Goal: Transaction & Acquisition: Purchase product/service

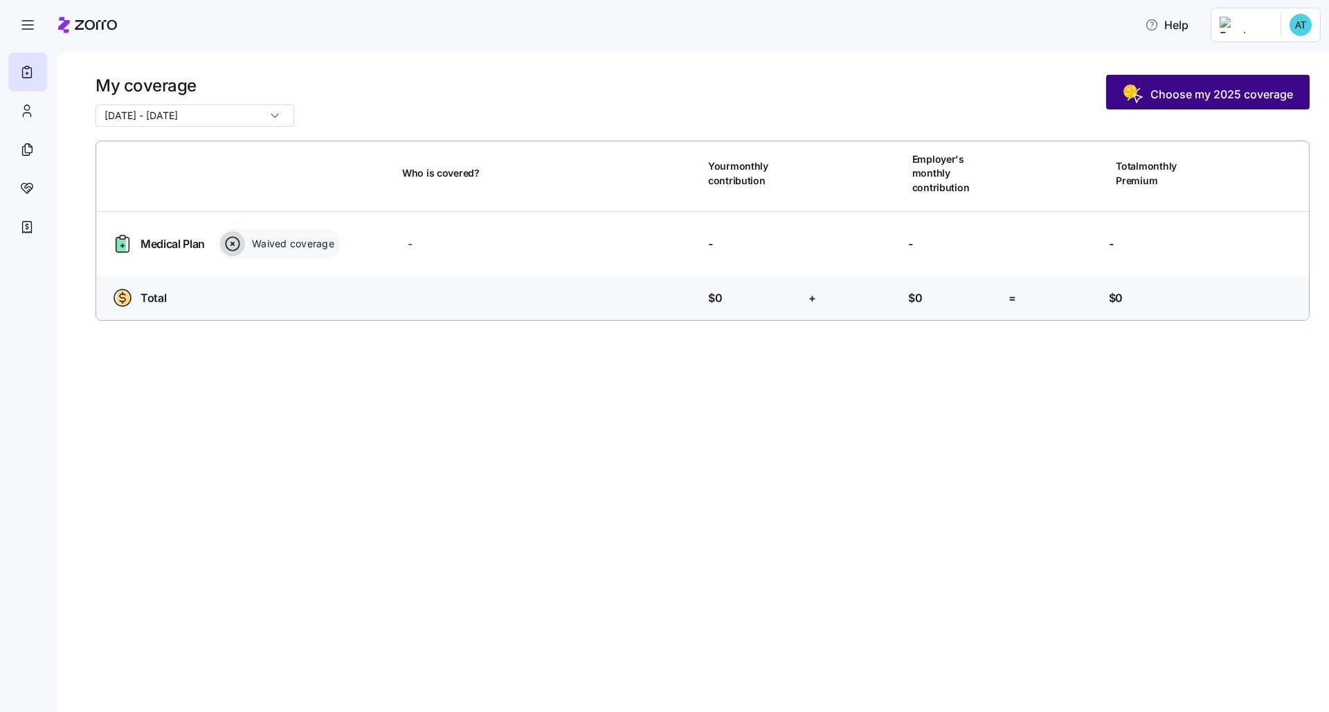
click at [665, 98] on span "Choose my 2025 coverage" at bounding box center [1221, 94] width 143 height 17
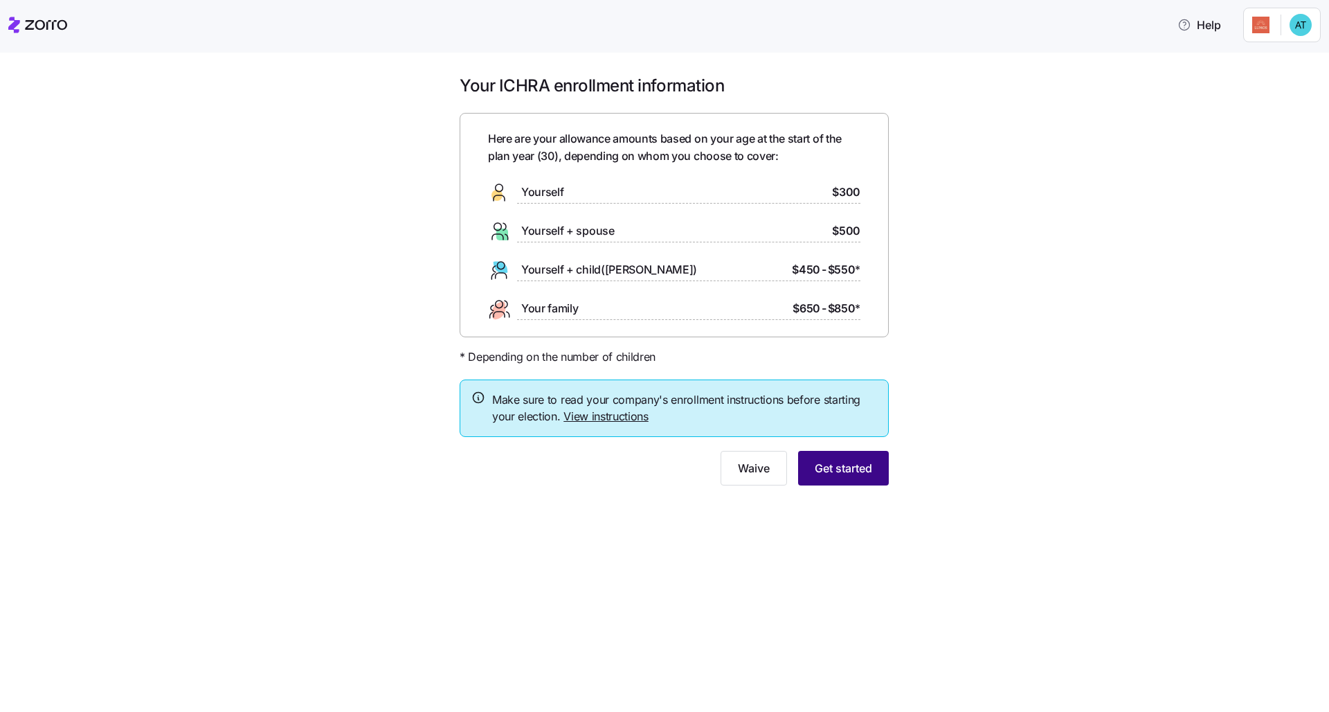
click at [665, 467] on span "Get started" at bounding box center [843, 468] width 57 height 17
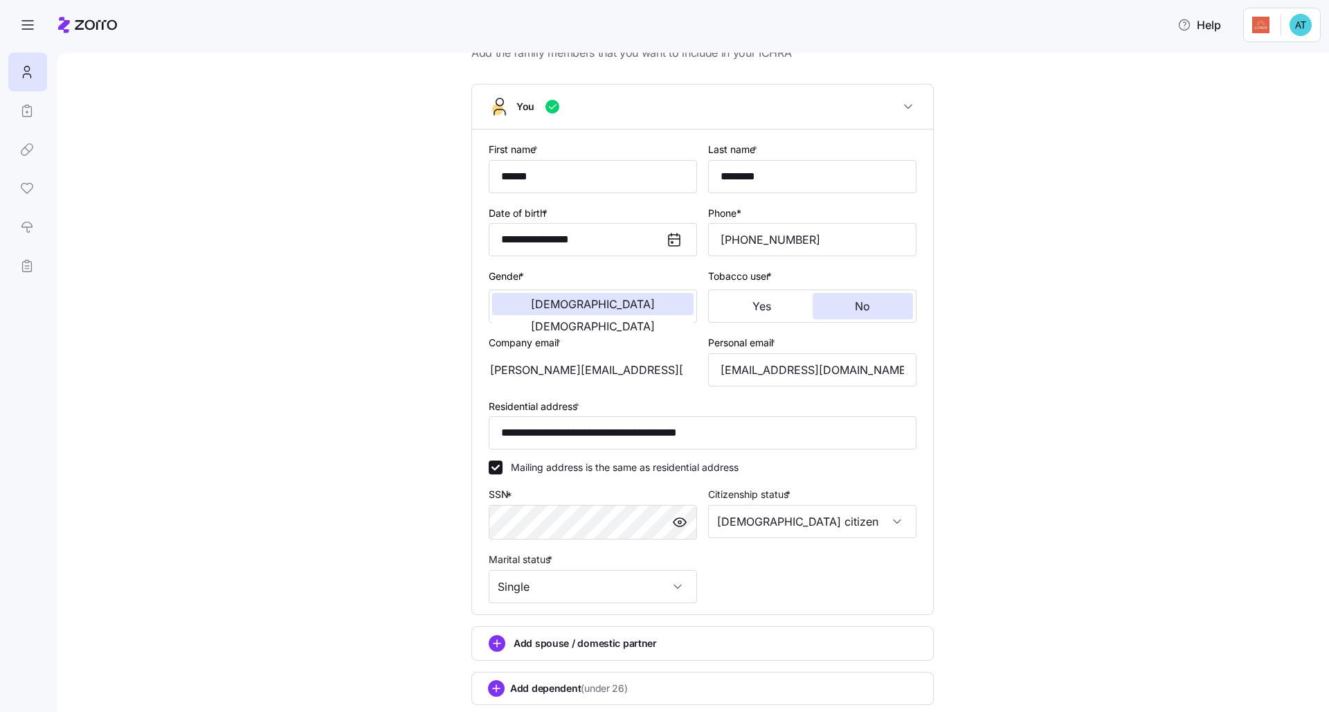
scroll to position [142, 0]
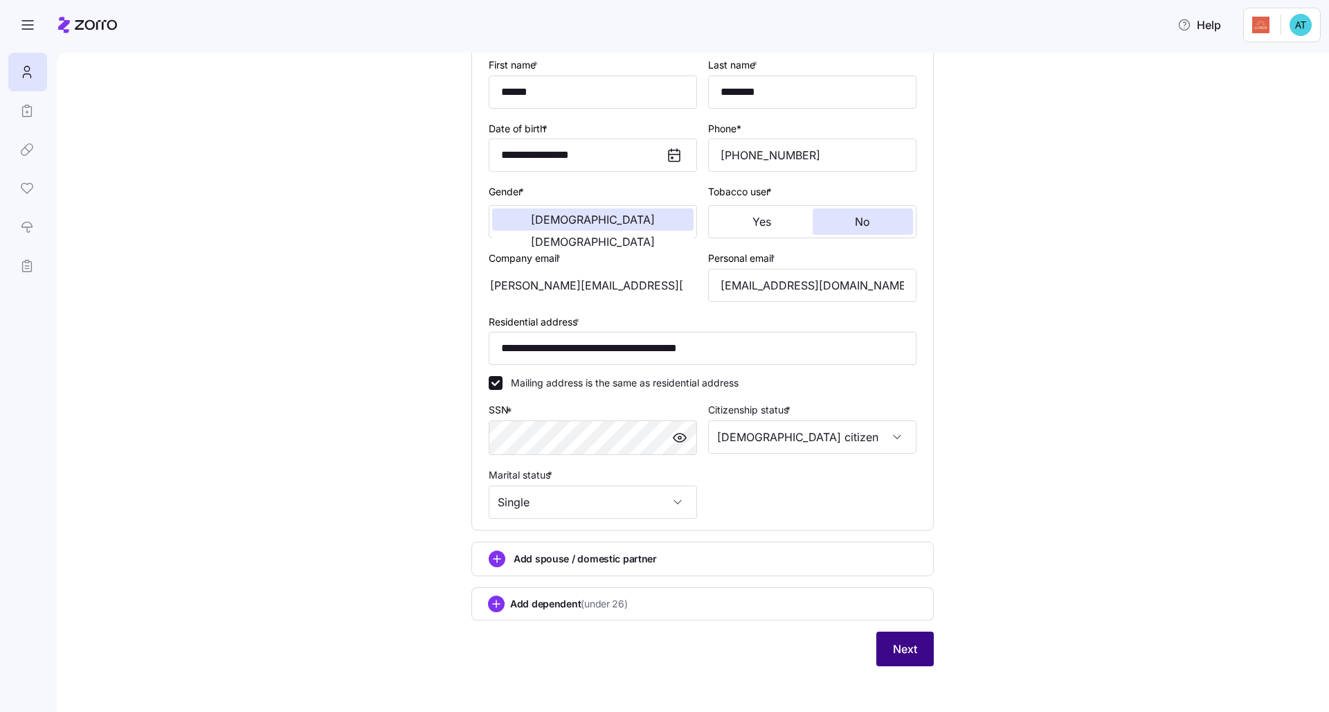
click at [665, 545] on span "Next" at bounding box center [905, 648] width 24 height 17
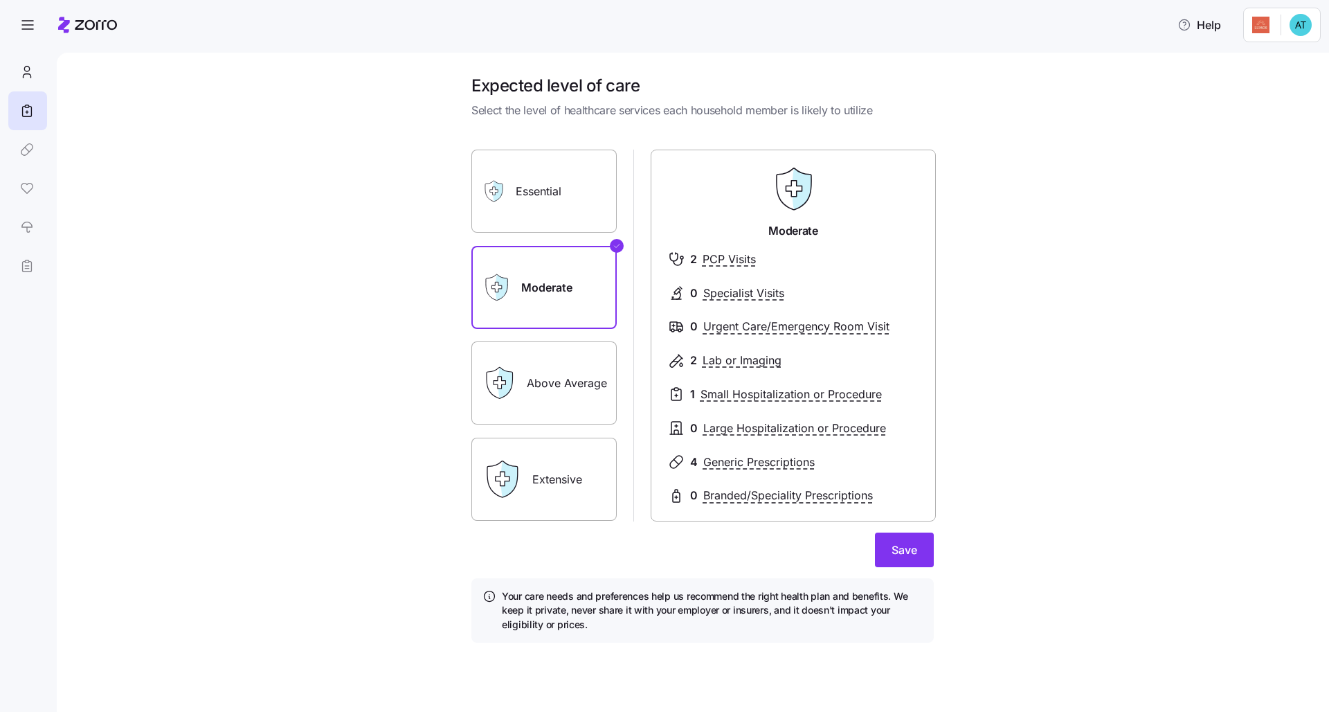
click at [577, 207] on label "Essential" at bounding box center [543, 191] width 145 height 83
click at [0, 0] on input "Essential" at bounding box center [0, 0] width 0 height 0
click at [578, 453] on label "Extensive" at bounding box center [543, 478] width 145 height 83
click at [0, 0] on input "Extensive" at bounding box center [0, 0] width 0 height 0
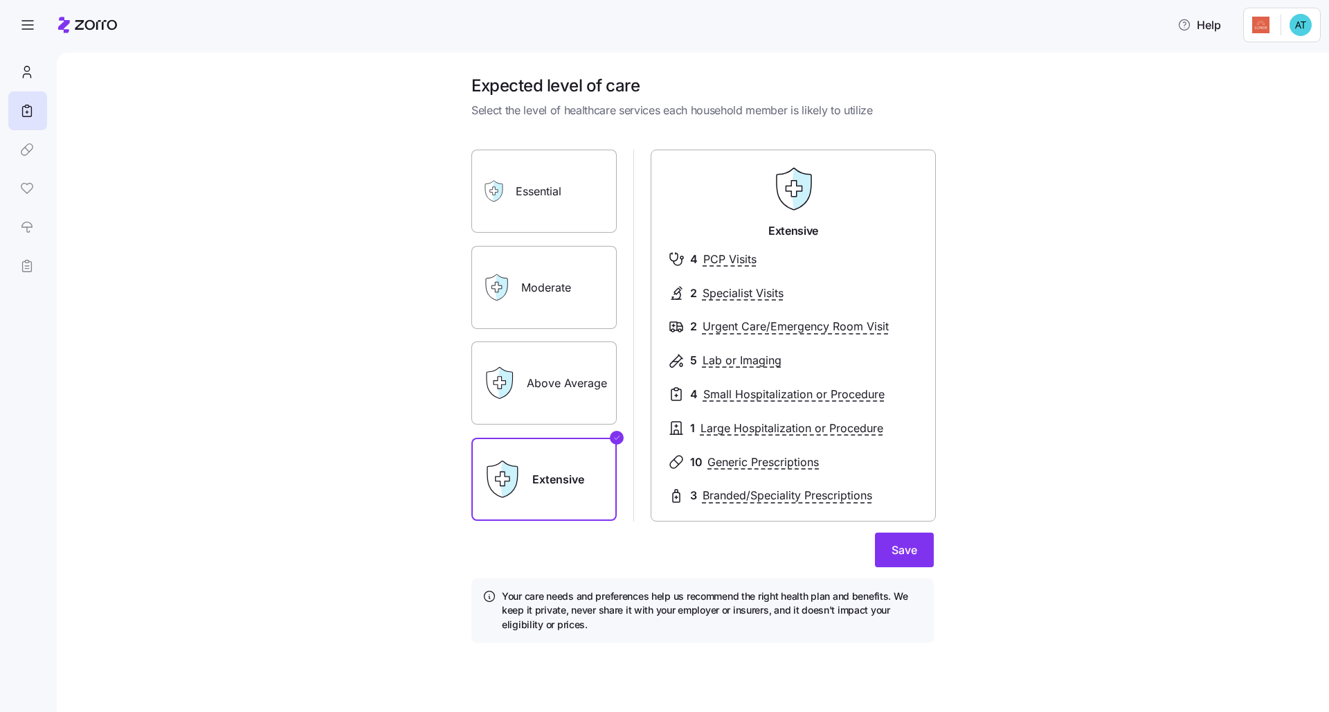
click at [570, 390] on label "Above Average" at bounding box center [543, 382] width 145 height 83
click at [0, 0] on input "Above Average" at bounding box center [0, 0] width 0 height 0
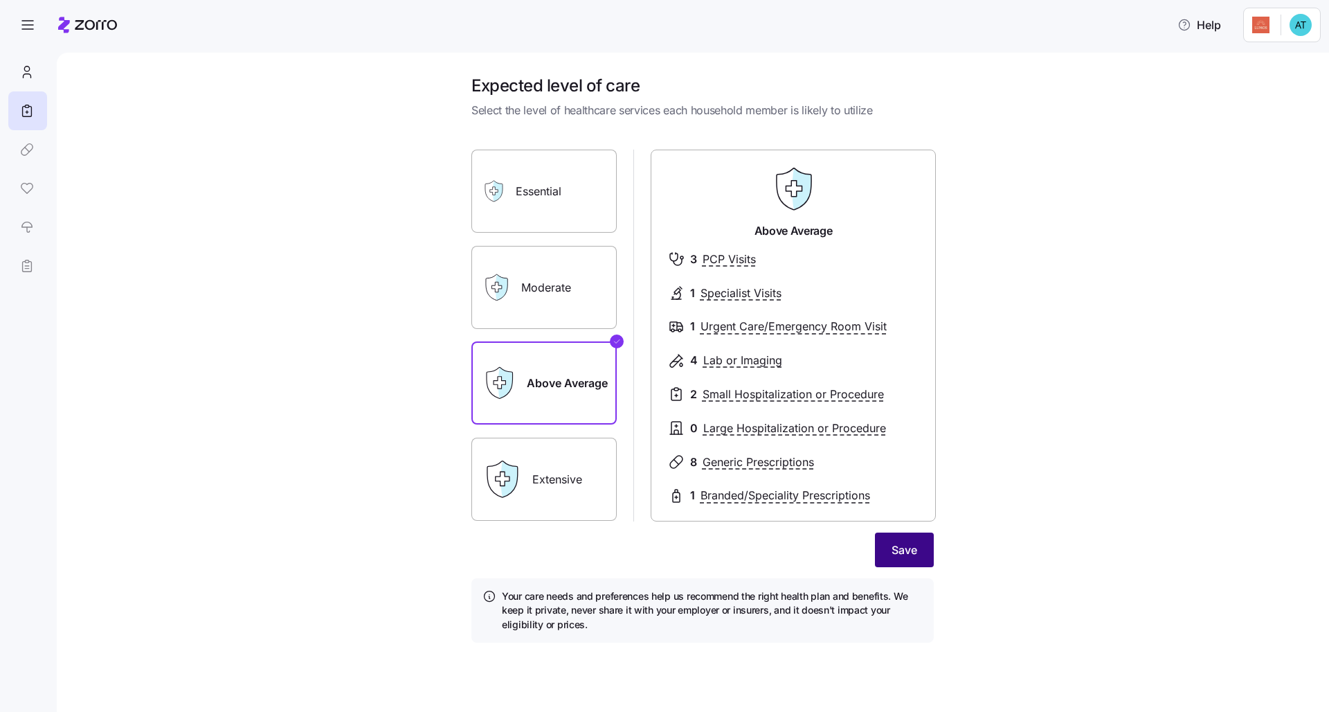
click at [665, 543] on button "Save" at bounding box center [904, 549] width 59 height 35
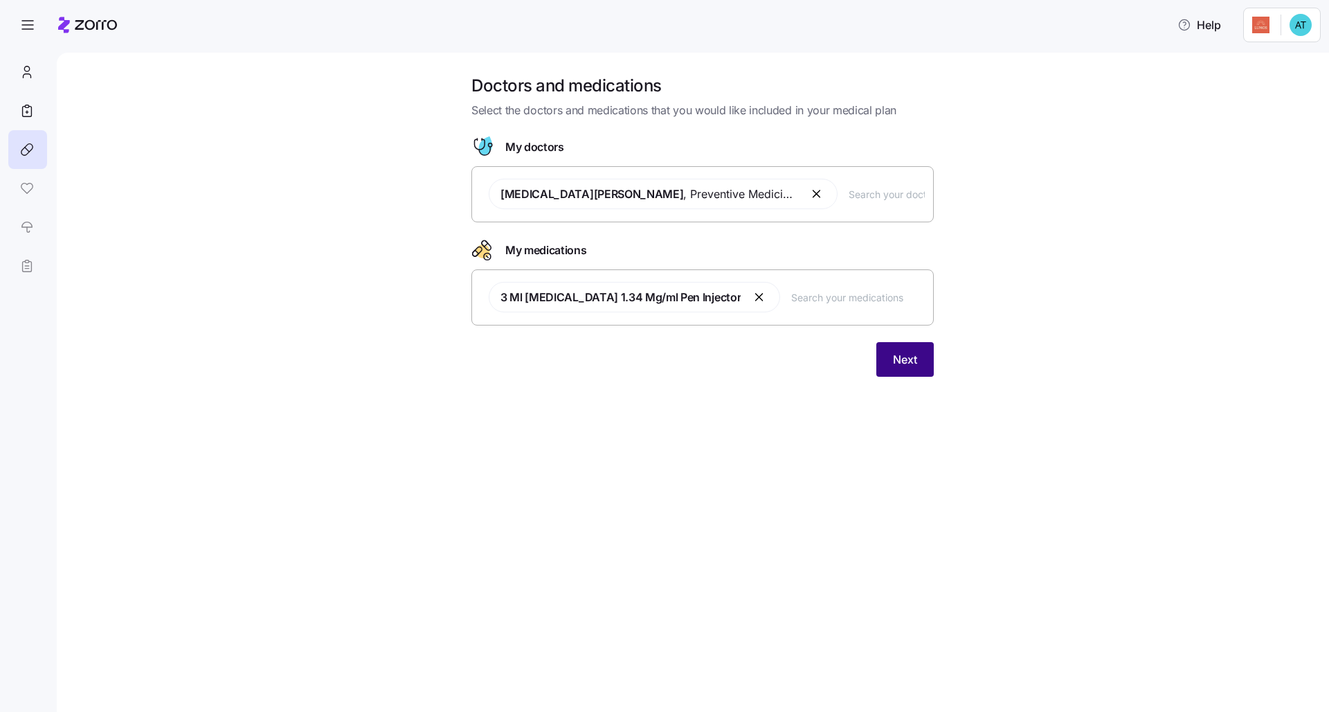
click at [665, 363] on button "Next" at bounding box center [904, 359] width 57 height 35
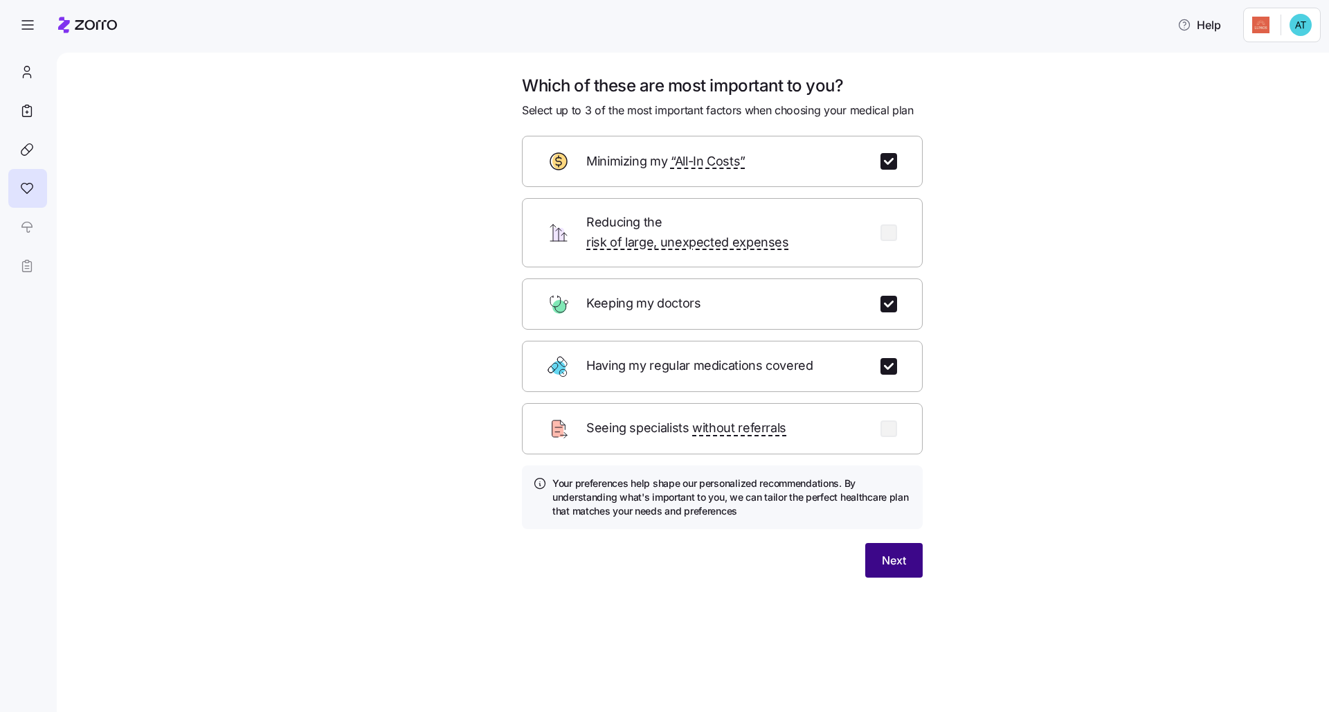
click at [665, 545] on span "Next" at bounding box center [894, 560] width 24 height 17
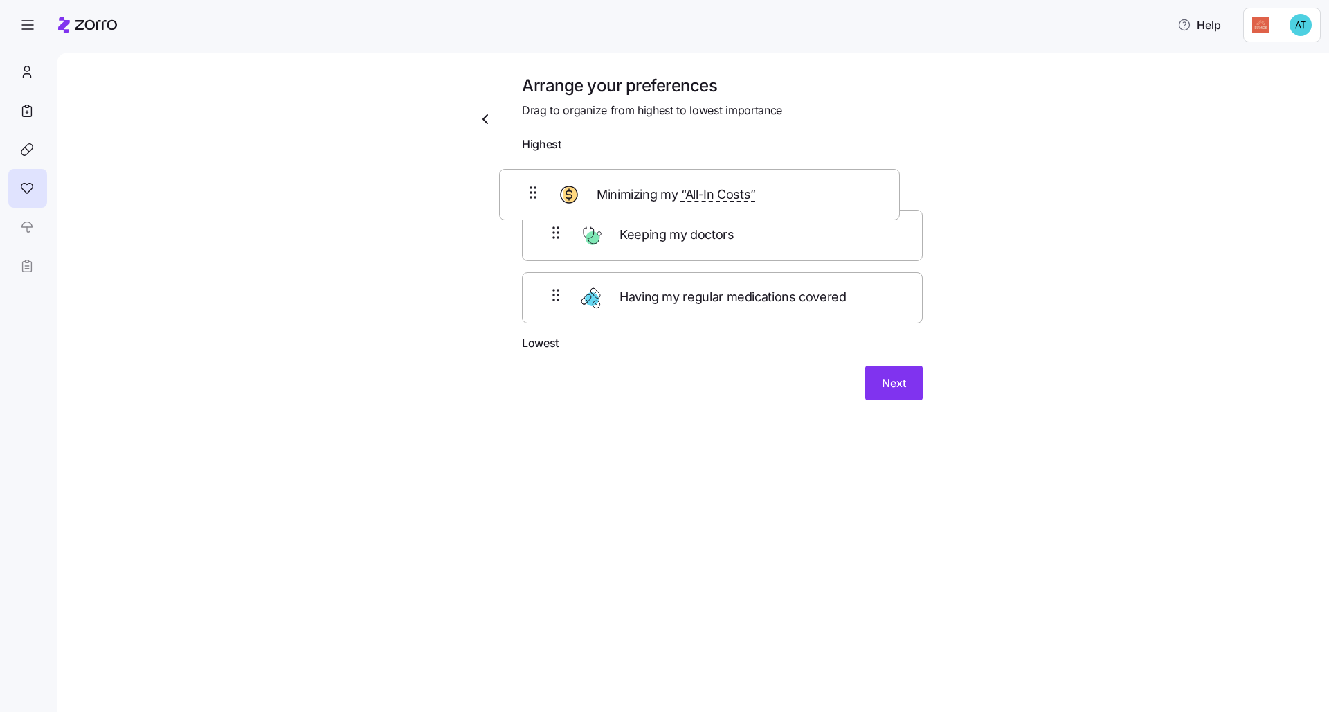
drag, startPoint x: 789, startPoint y: 252, endPoint x: 761, endPoint y: 186, distance: 72.0
click at [665, 194] on div "Keeping my doctors Minimizing my “All-In Costs” Having my regular medications c…" at bounding box center [722, 247] width 401 height 176
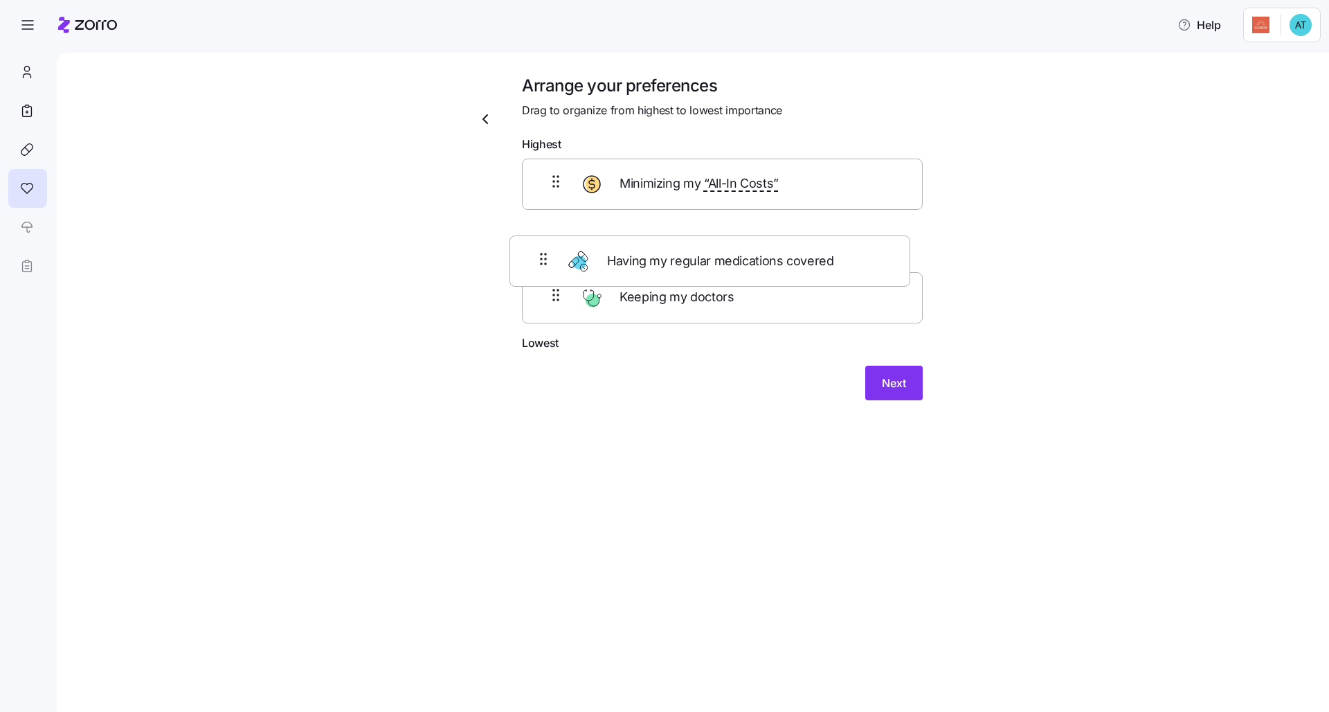
drag, startPoint x: 833, startPoint y: 306, endPoint x: 818, endPoint y: 251, distance: 57.4
click at [665, 257] on div "Minimizing my “All-In Costs” Keeping my doctors Having my regular medications c…" at bounding box center [722, 247] width 401 height 176
drag, startPoint x: 806, startPoint y: 247, endPoint x: 805, endPoint y: 296, distance: 49.2
click at [665, 296] on div "Minimizing my “All-In Costs” Having my regular medications covered Keeping my d…" at bounding box center [722, 247] width 401 height 176
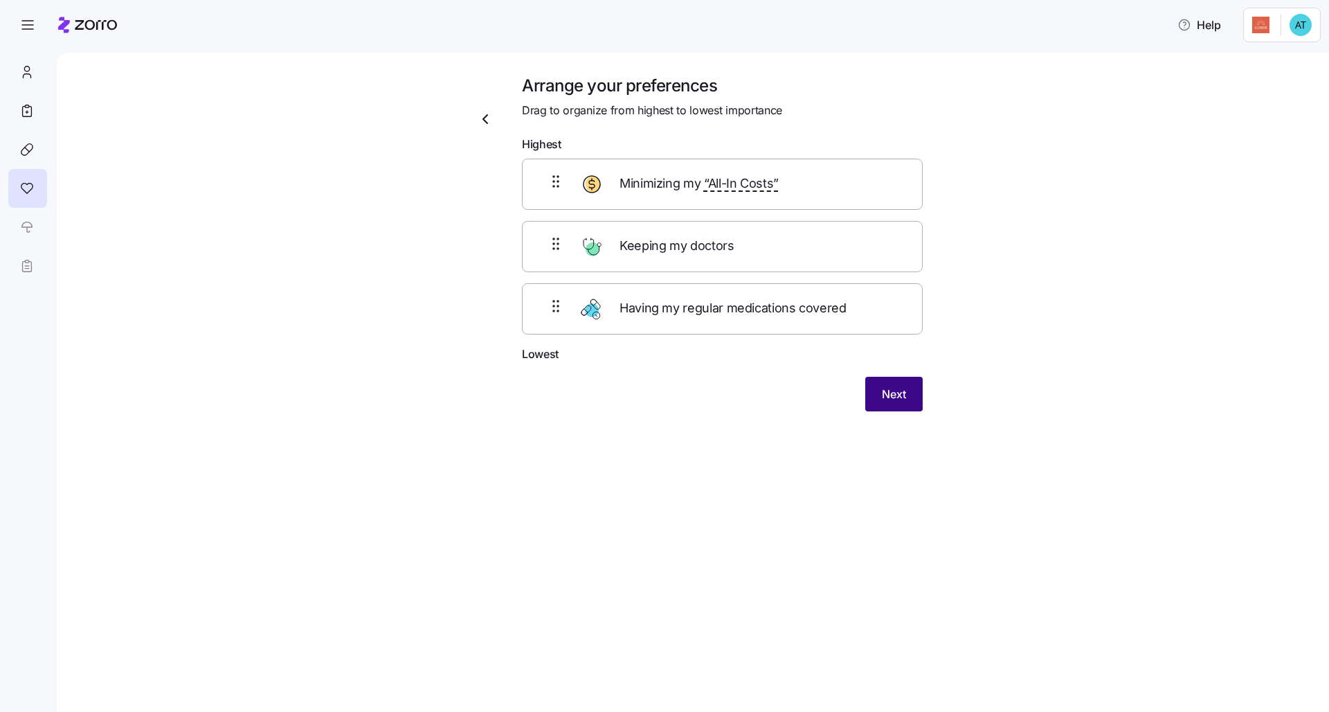
click at [665, 388] on span "Next" at bounding box center [894, 394] width 24 height 17
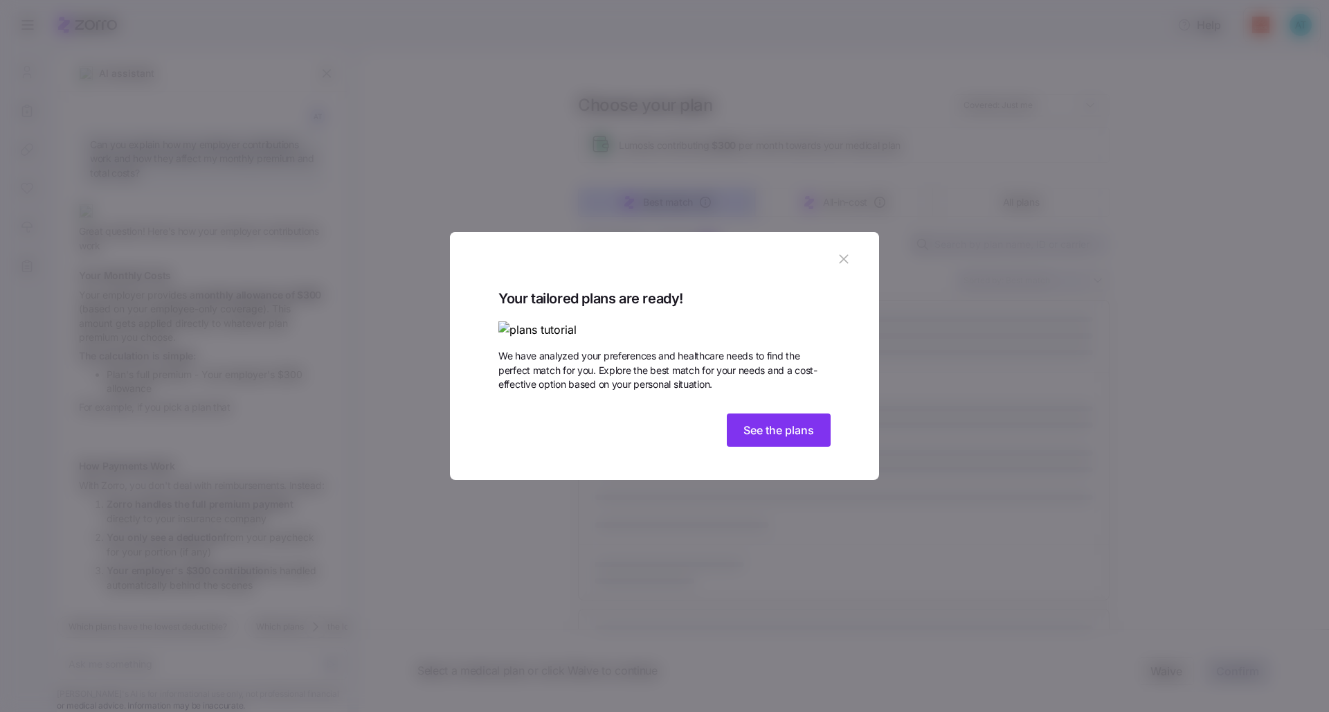
scroll to position [894, 0]
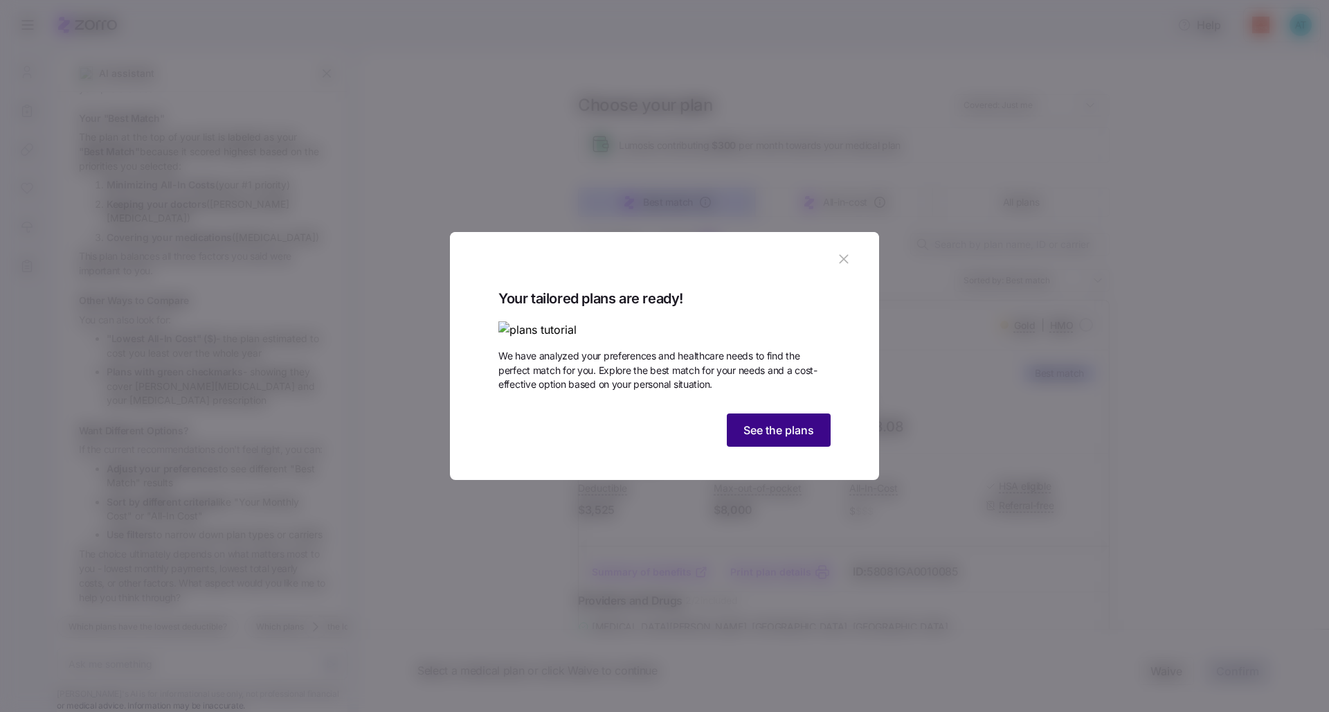
click at [665, 438] on span "See the plans" at bounding box center [778, 430] width 71 height 17
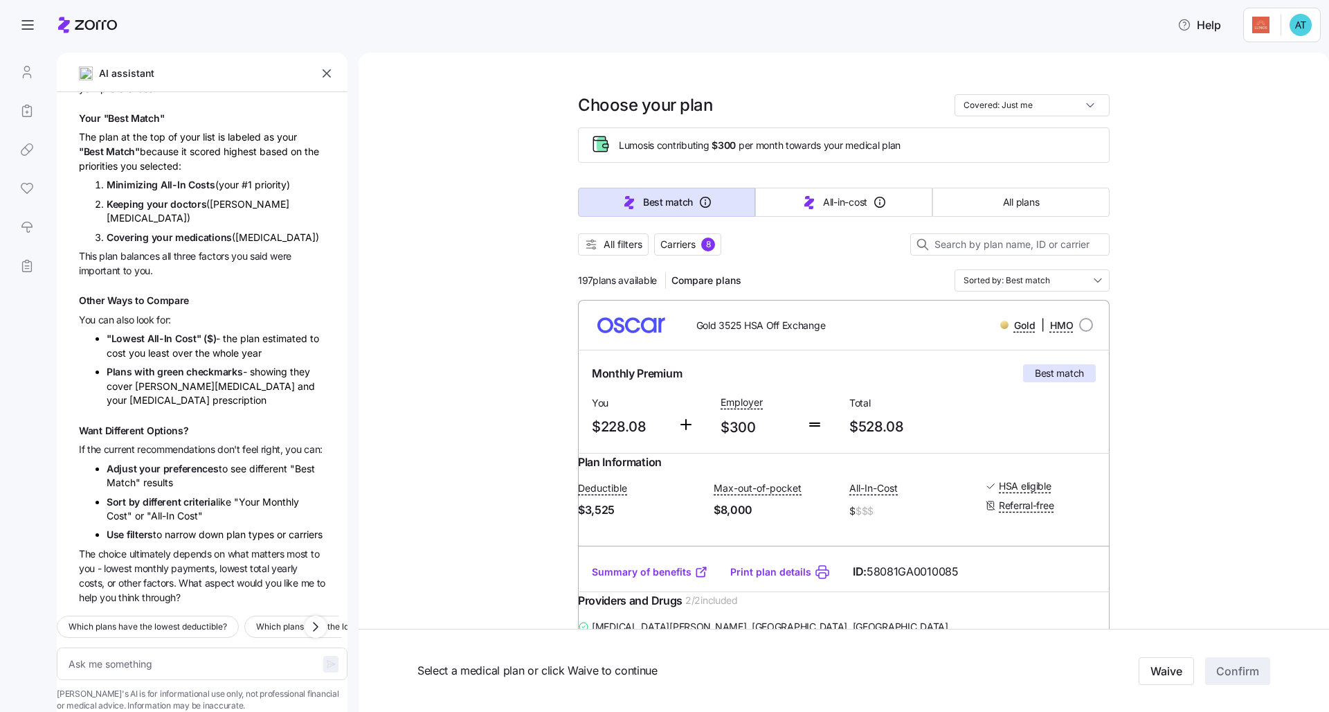
scroll to position [14, 0]
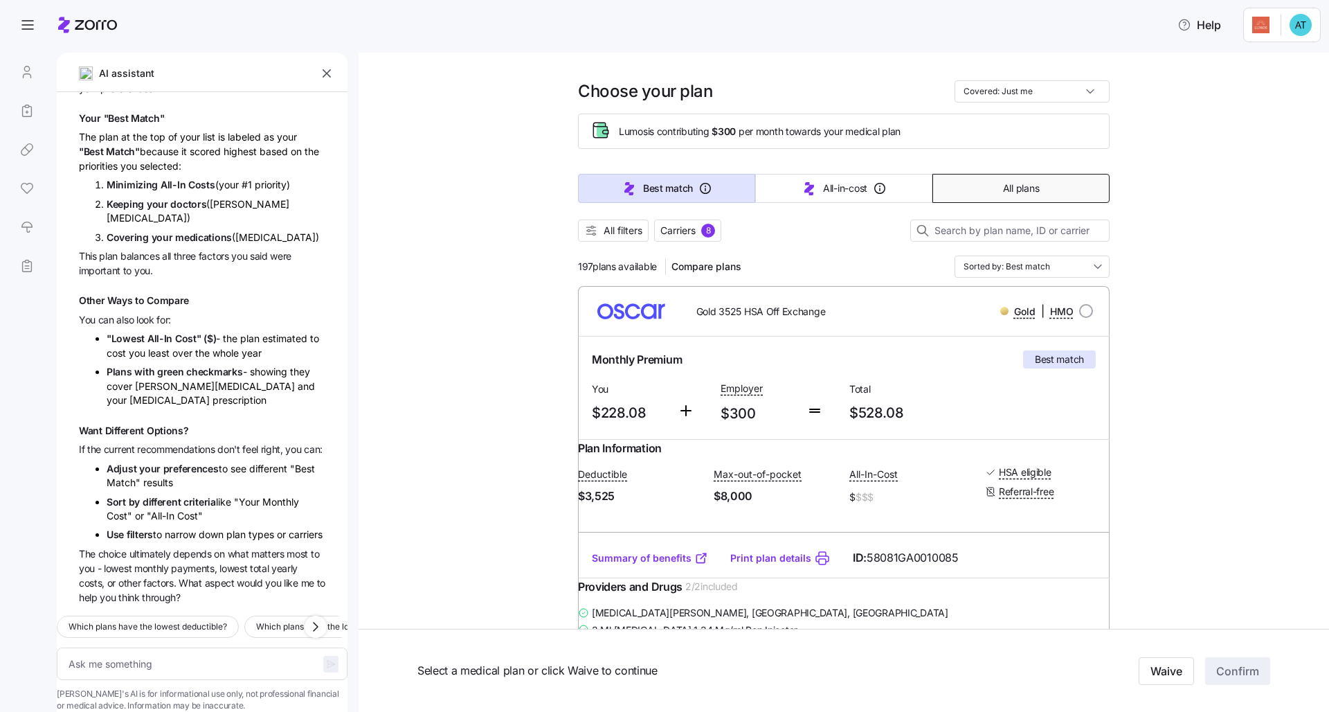
click at [665, 191] on span "All plans" at bounding box center [1021, 188] width 36 height 14
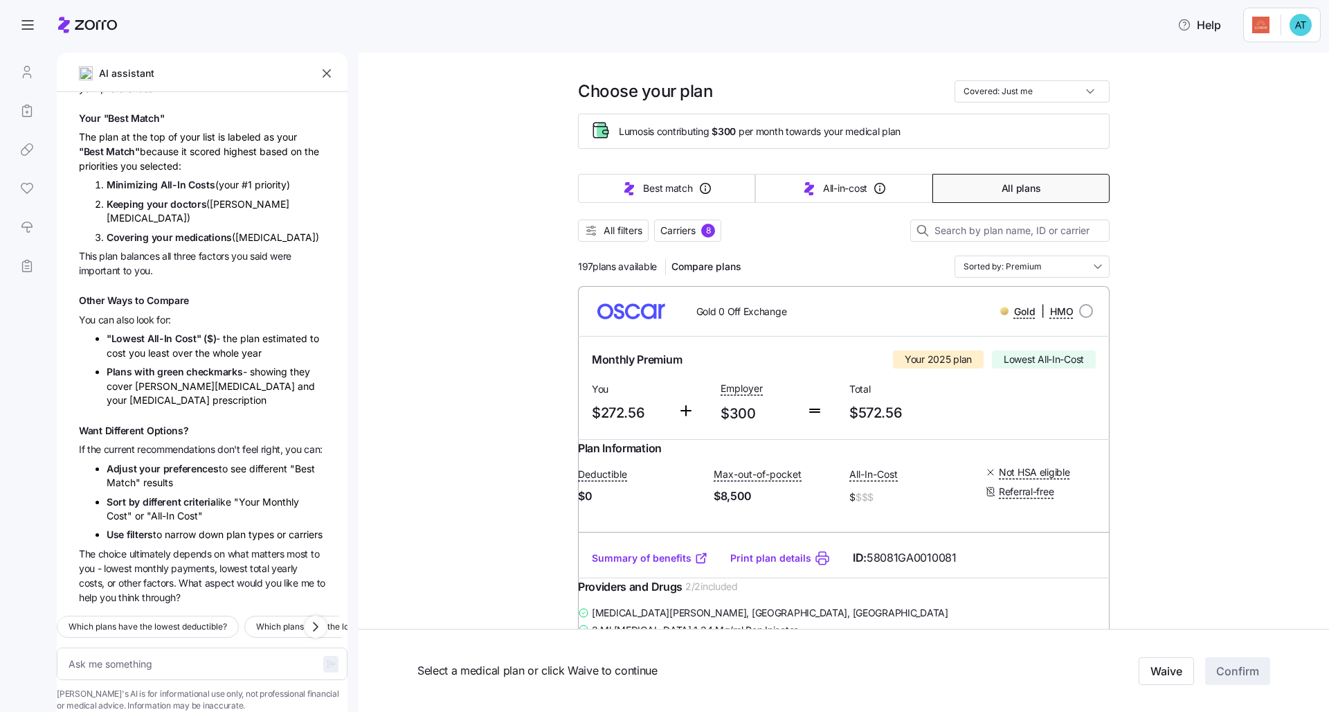
type textarea "x"
type input "Sorted by: Premium"
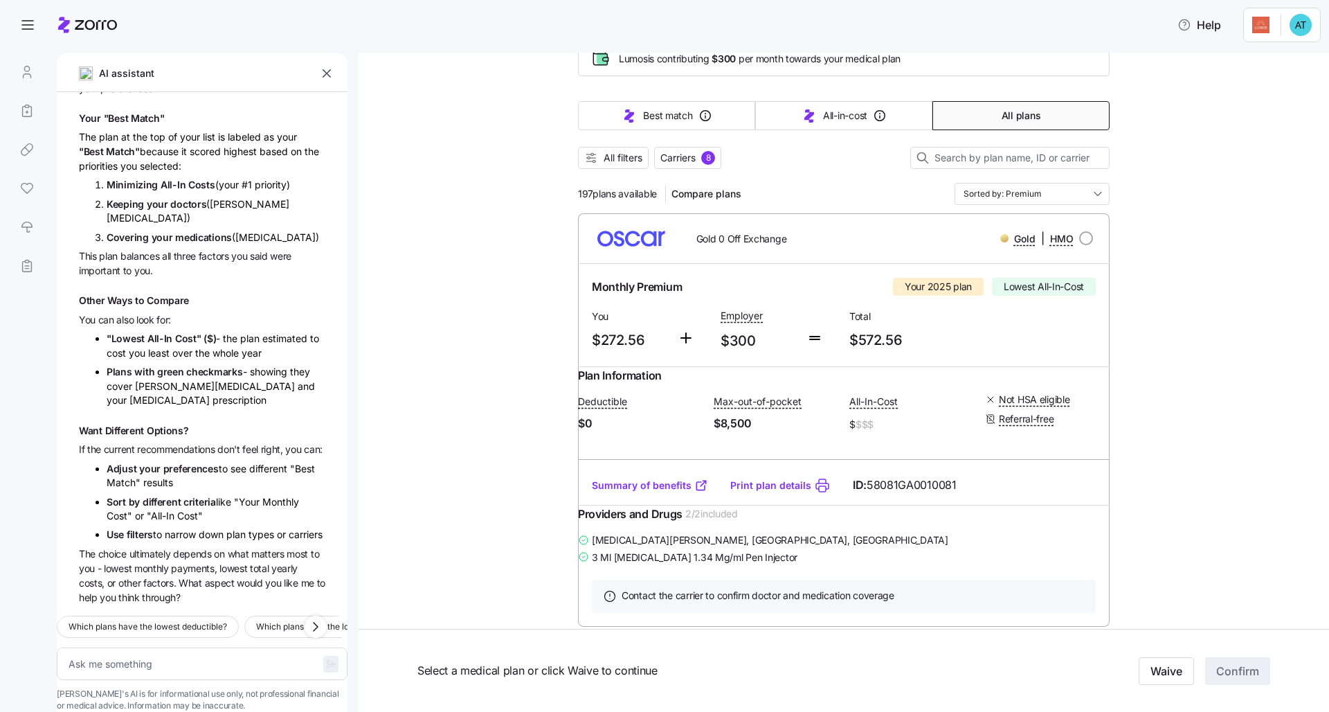
scroll to position [107, 0]
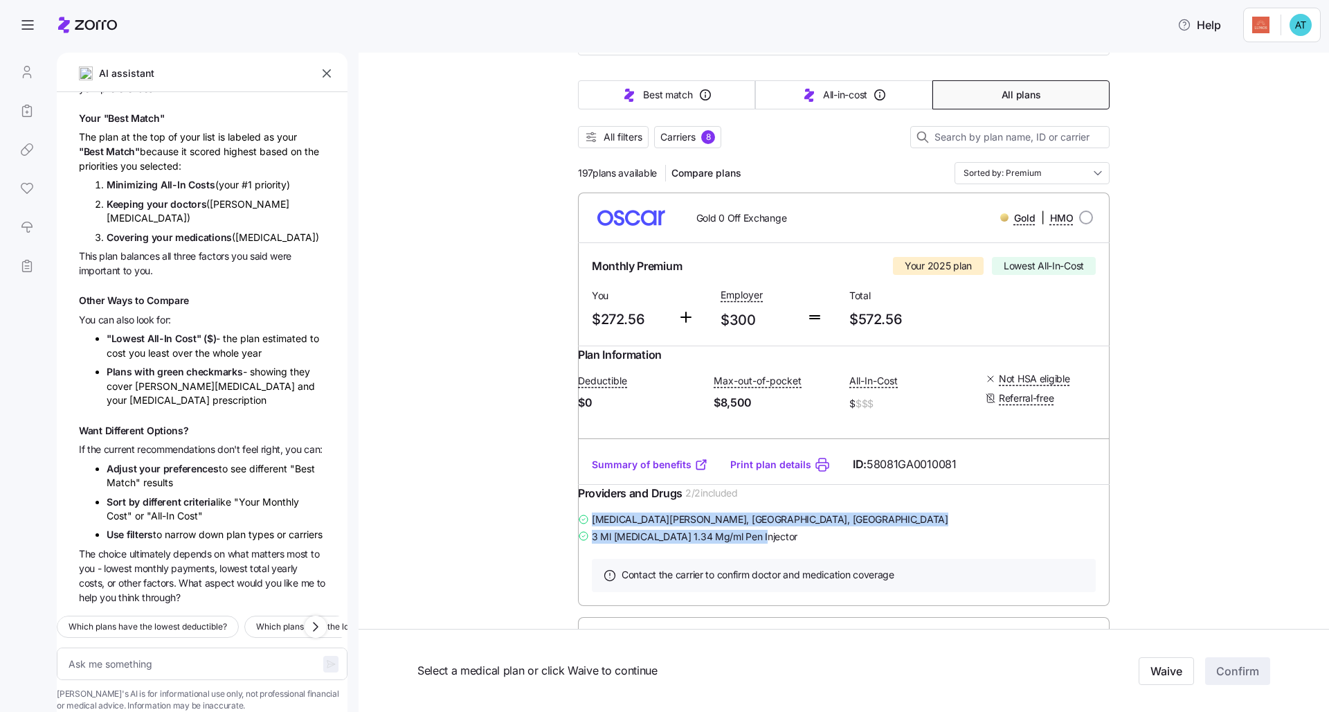
drag, startPoint x: 773, startPoint y: 559, endPoint x: 587, endPoint y: 549, distance: 186.5
click at [587, 545] on div "[MEDICAL_DATA][PERSON_NAME] , [GEOGRAPHIC_DATA], [GEOGRAPHIC_DATA] 3 Ml [MEDICA…" at bounding box center [844, 527] width 532 height 35
click at [665, 510] on div "Providers and Drugs 2 / 2 included" at bounding box center [844, 498] width 532 height 26
drag, startPoint x: 712, startPoint y: 491, endPoint x: 580, endPoint y: 483, distance: 131.7
click at [580, 483] on div "Summary of benefits Print plan details ID: 58081GA0010081" at bounding box center [844, 463] width 532 height 39
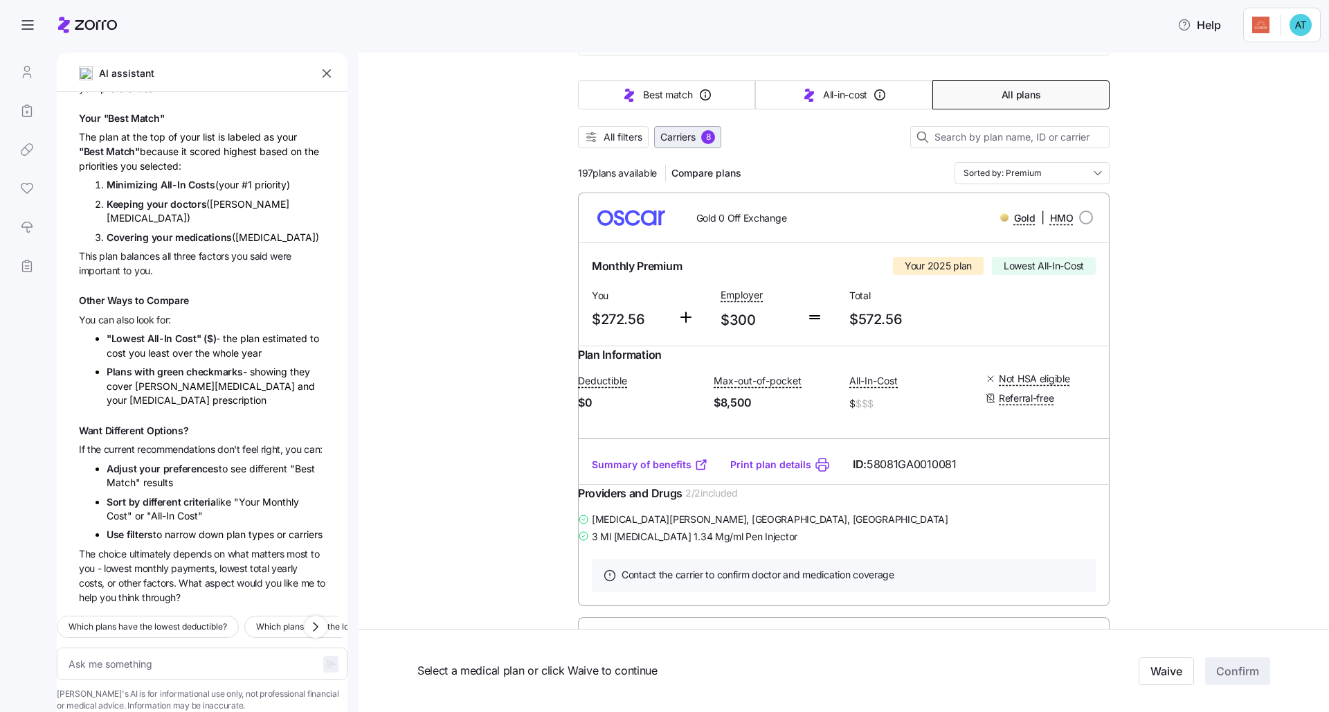
click at [665, 138] on span "Carriers" at bounding box center [677, 137] width 35 height 14
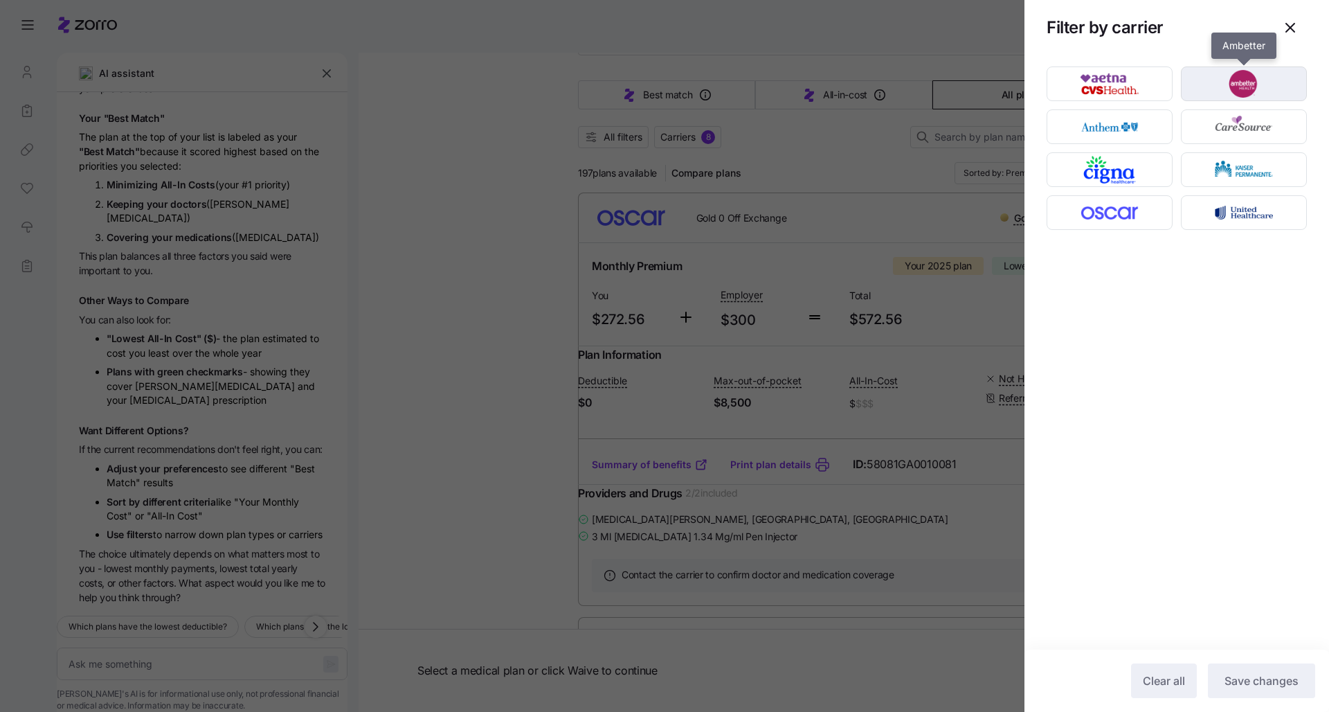
click at [665, 91] on img "button" at bounding box center [1244, 84] width 102 height 28
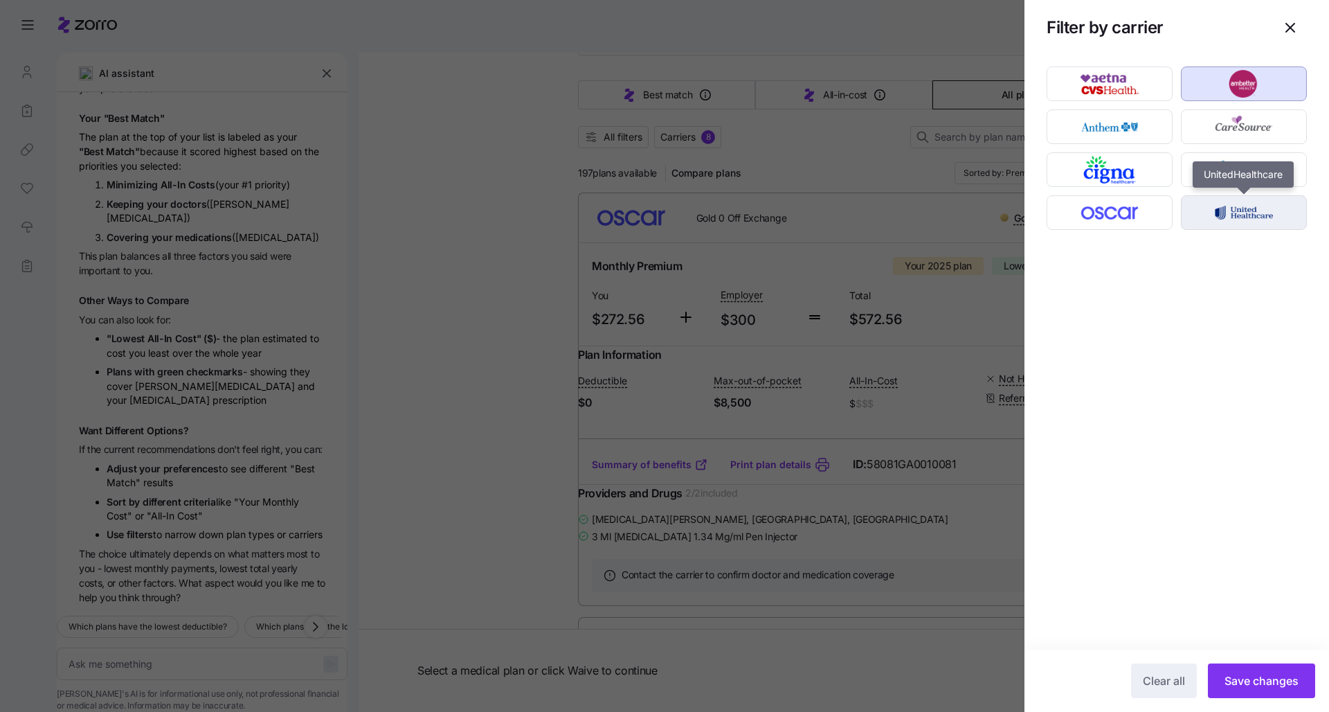
click at [665, 204] on img "button" at bounding box center [1244, 213] width 102 height 28
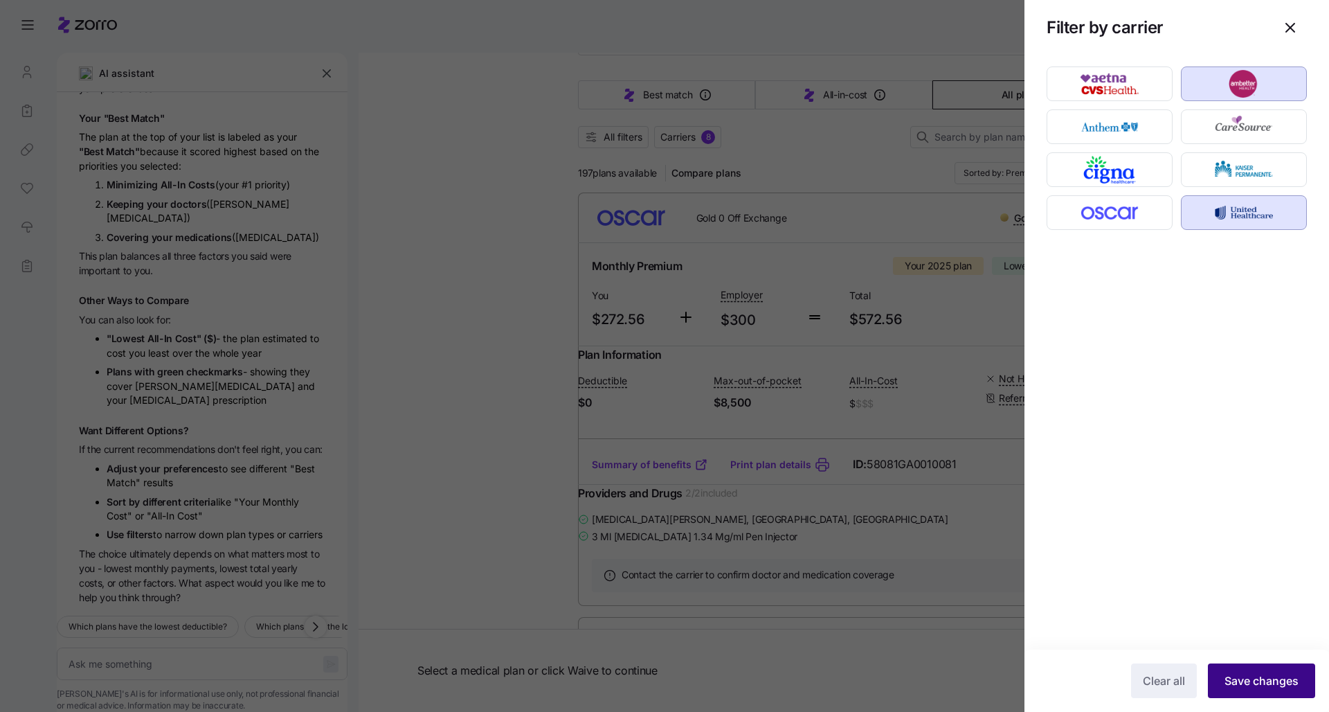
click at [665, 545] on span "Save changes" at bounding box center [1262, 680] width 74 height 17
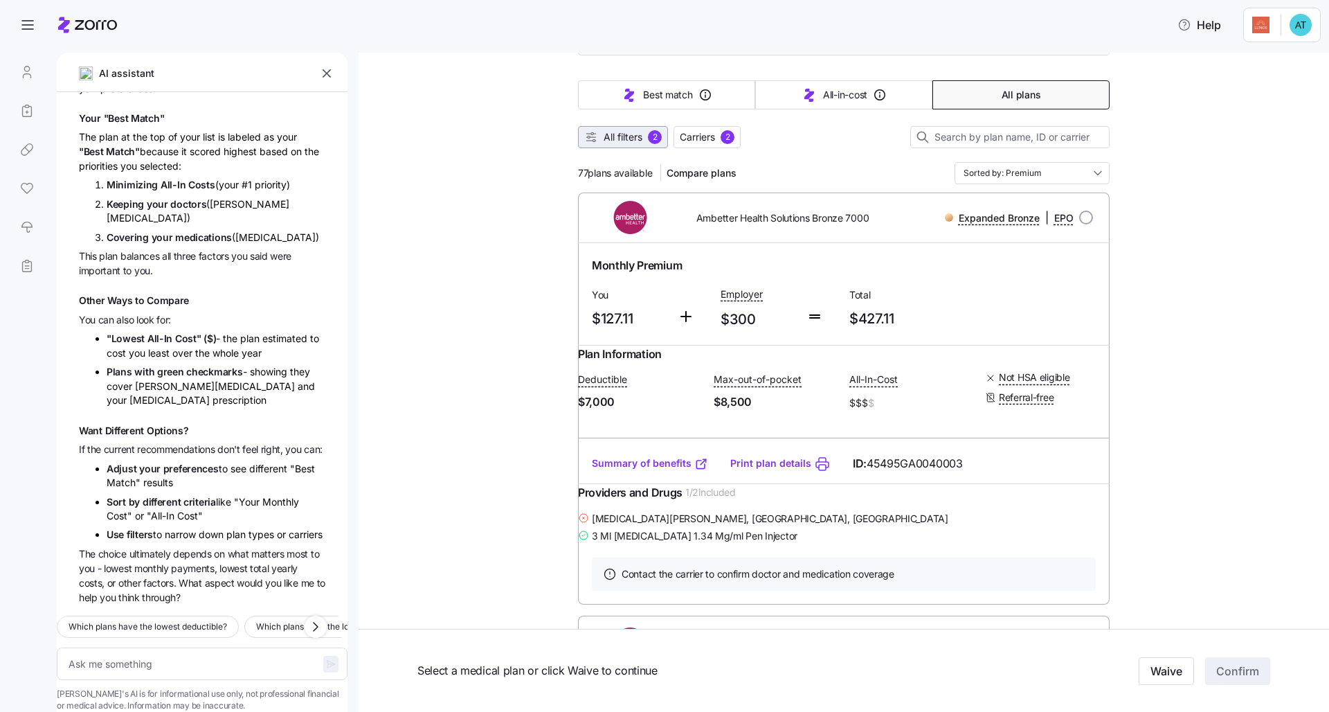
click at [616, 137] on span "All filters" at bounding box center [623, 137] width 39 height 14
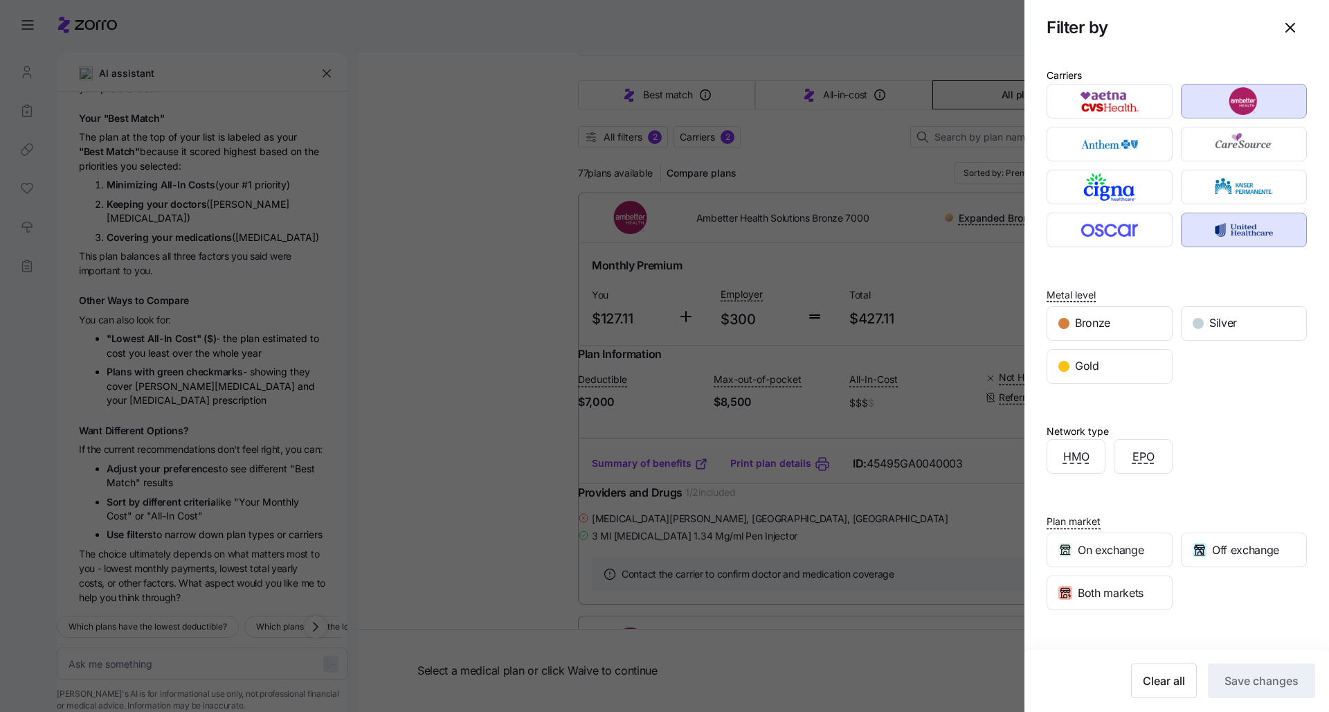
scroll to position [73, 0]
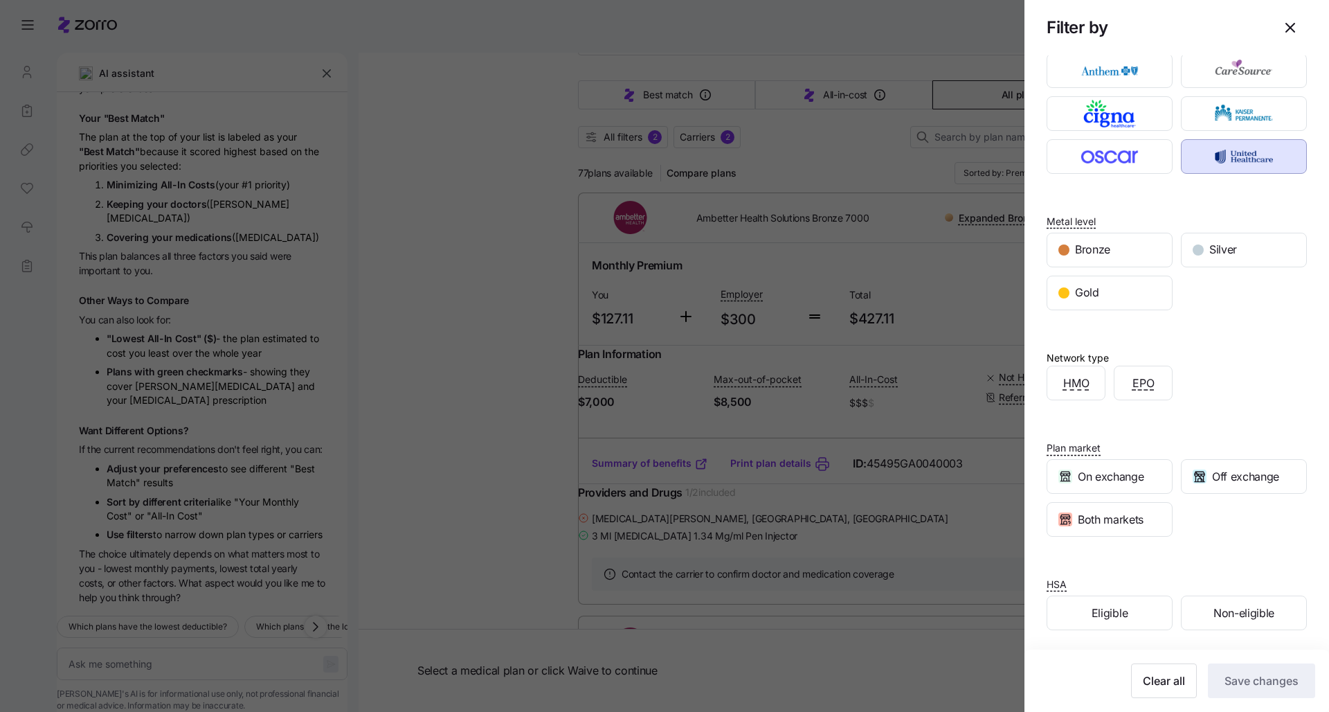
click at [665, 545] on div at bounding box center [664, 356] width 1329 height 712
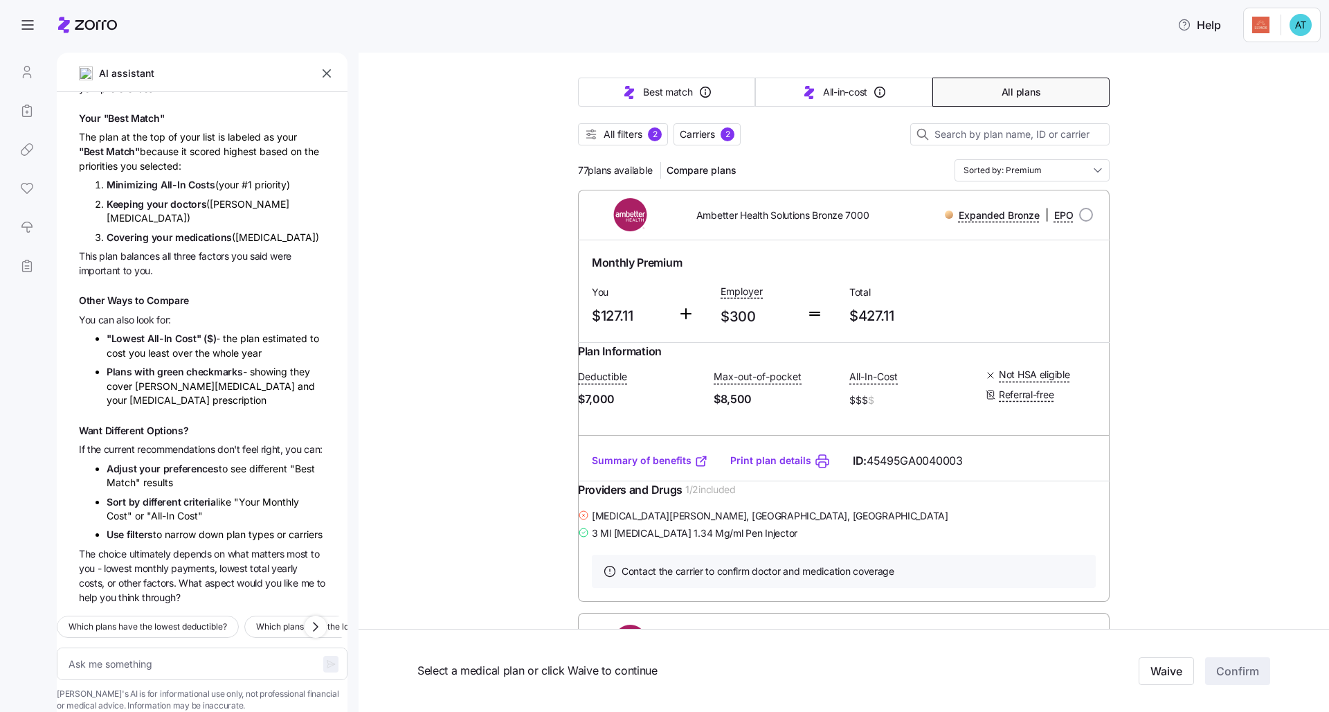
scroll to position [141, 0]
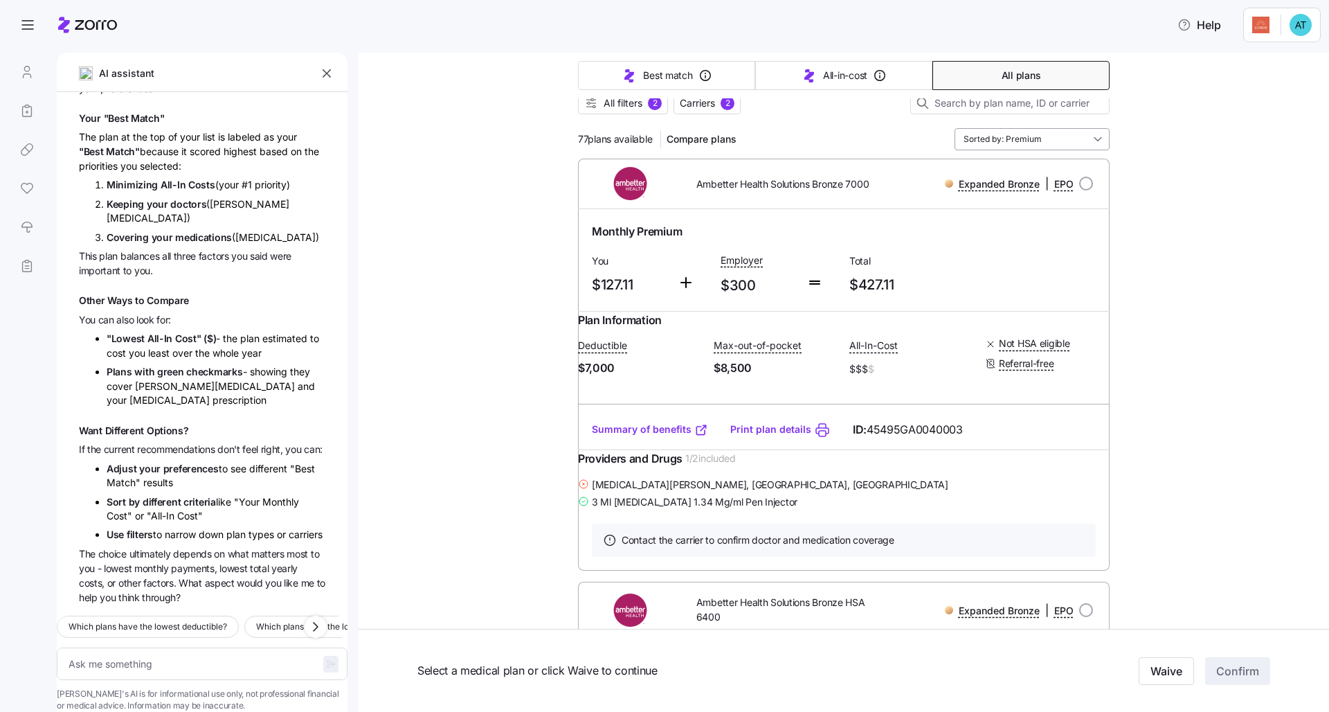
click at [665, 135] on input "Sorted by: Premium" at bounding box center [1032, 139] width 155 height 22
click at [665, 239] on div "Deductible" at bounding box center [1027, 243] width 144 height 24
type textarea "x"
type input "Sorted by: Deductible"
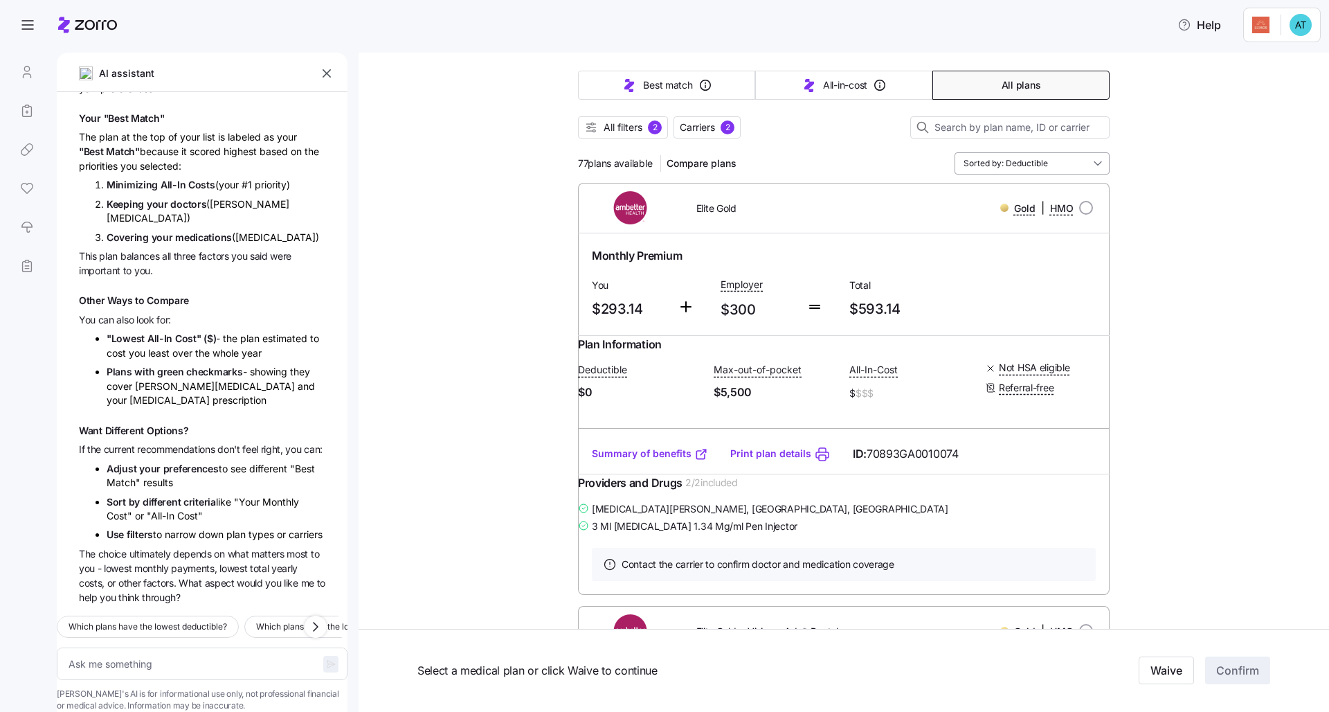
scroll to position [0, 0]
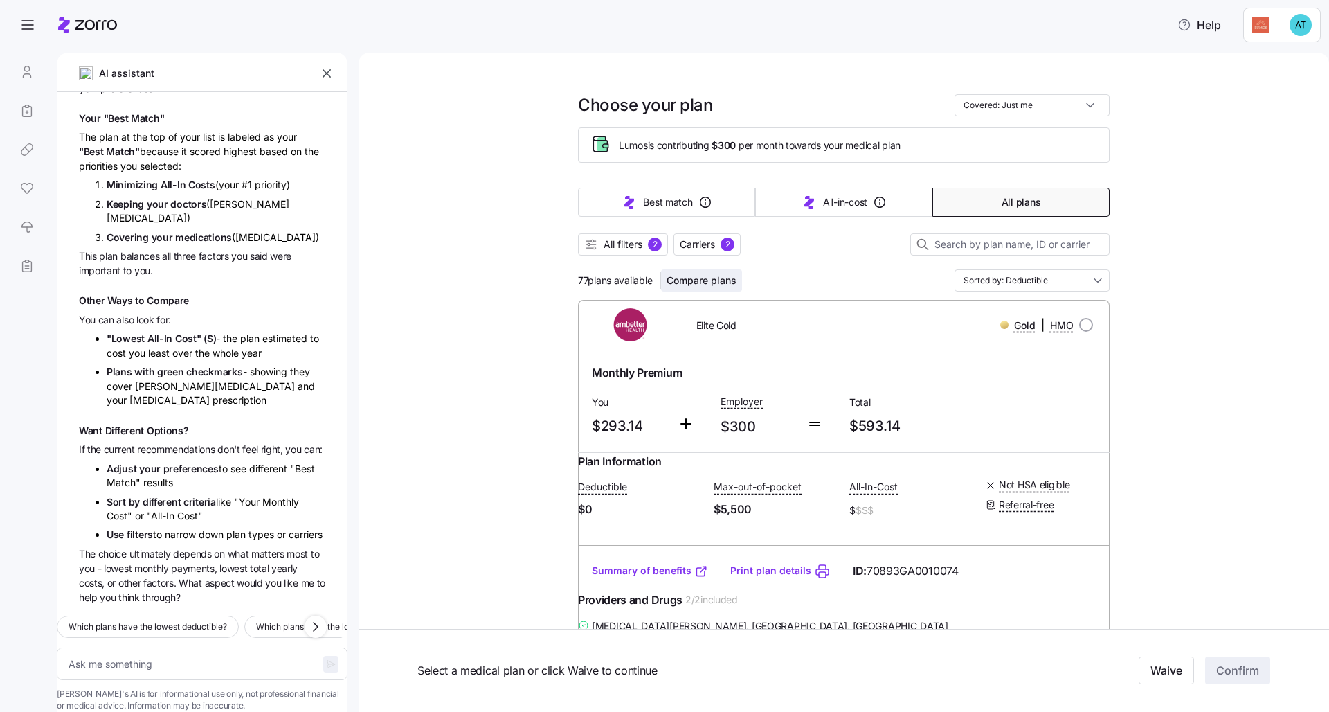
click at [665, 285] on span "Compare plans" at bounding box center [702, 280] width 70 height 14
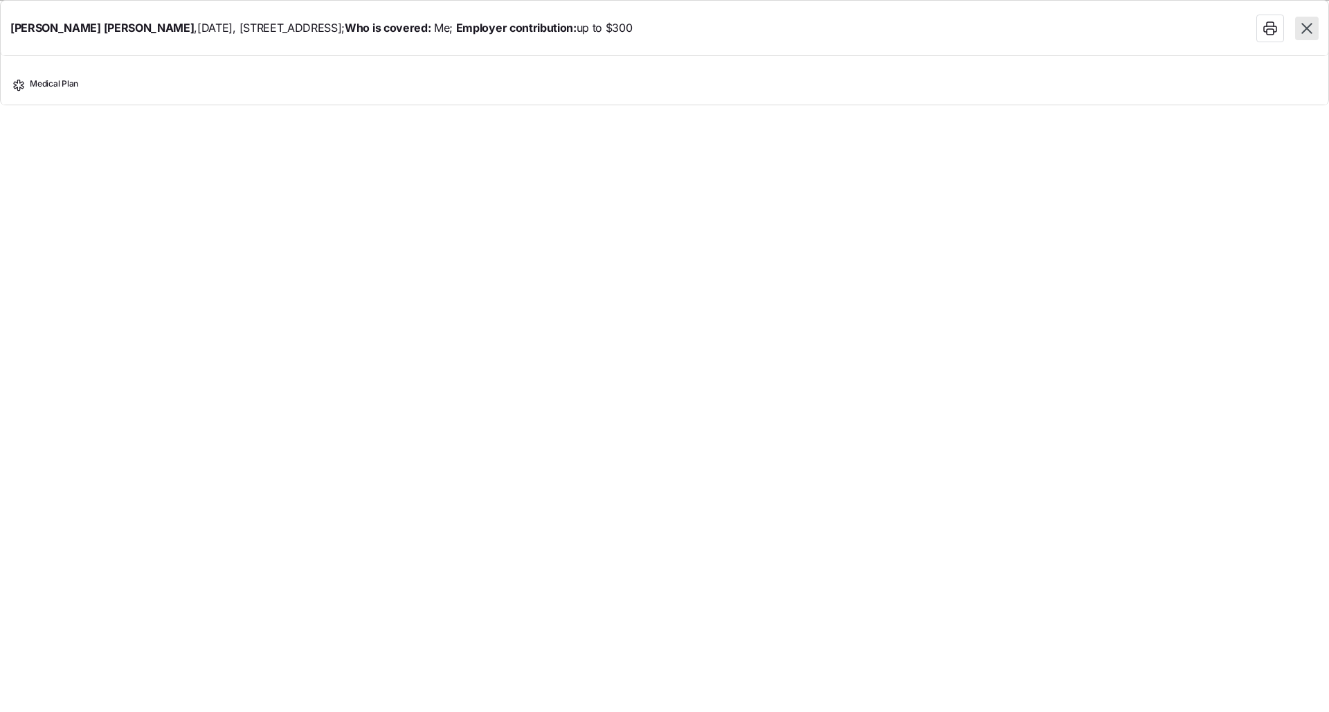
click at [665, 28] on icon "button" at bounding box center [1307, 28] width 18 height 18
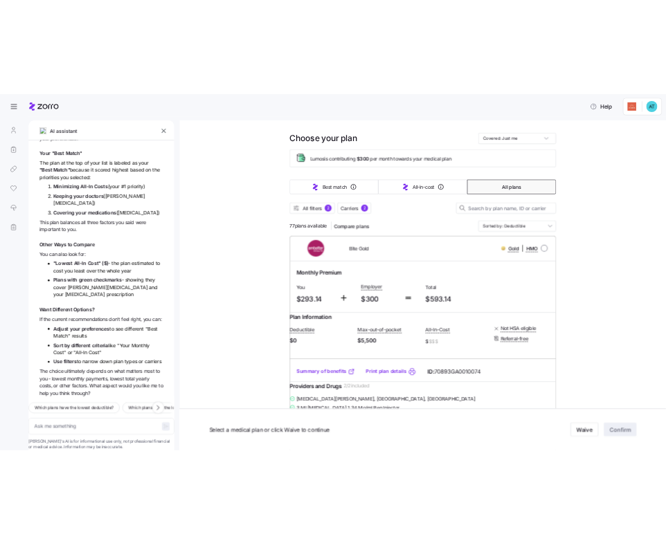
scroll to position [43, 0]
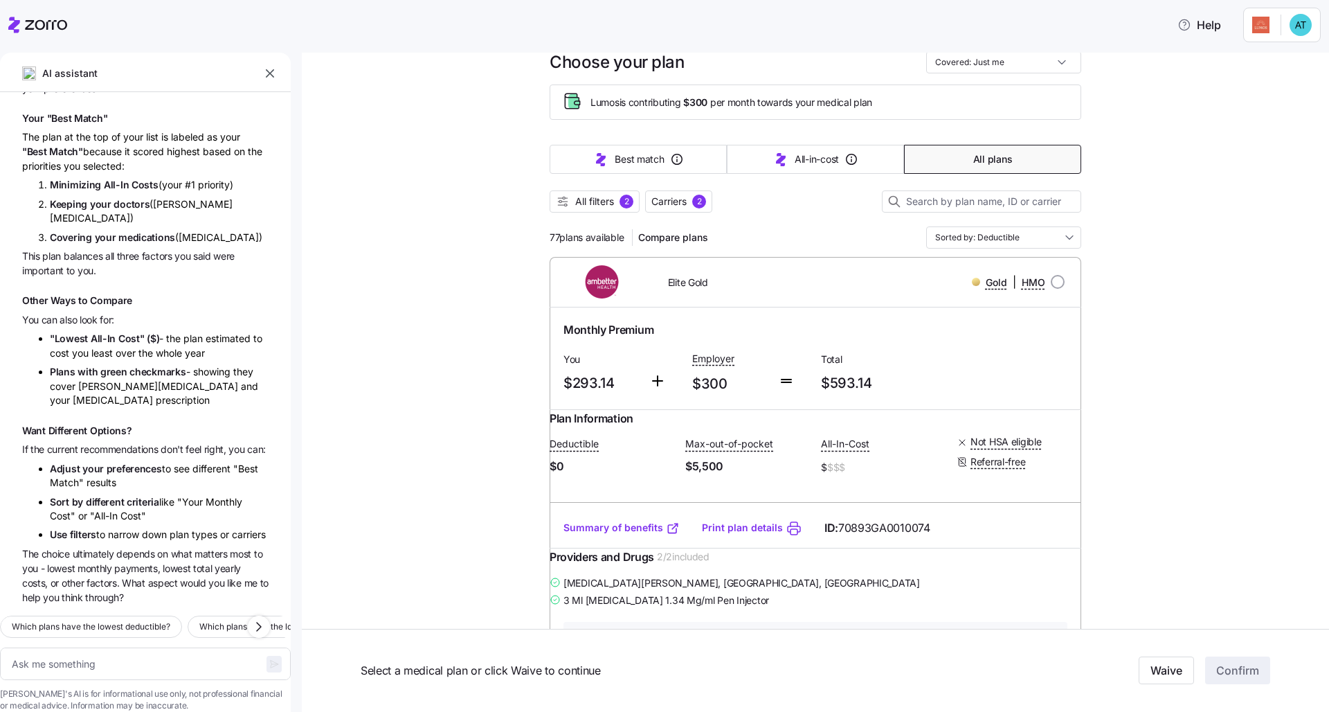
type textarea "x"
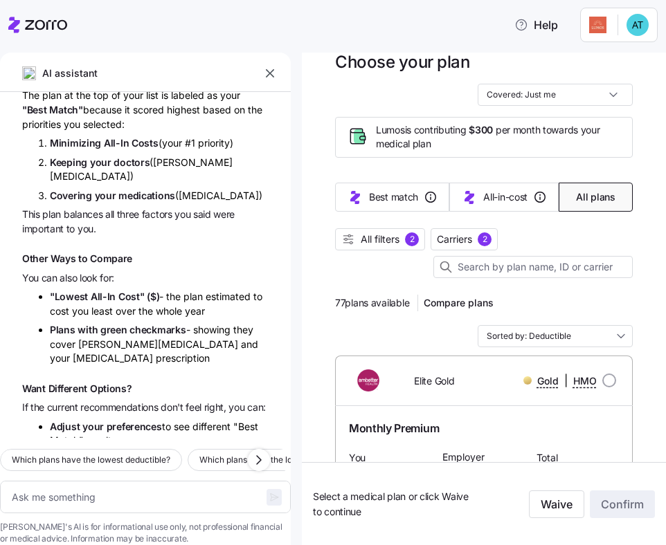
scroll to position [0, 0]
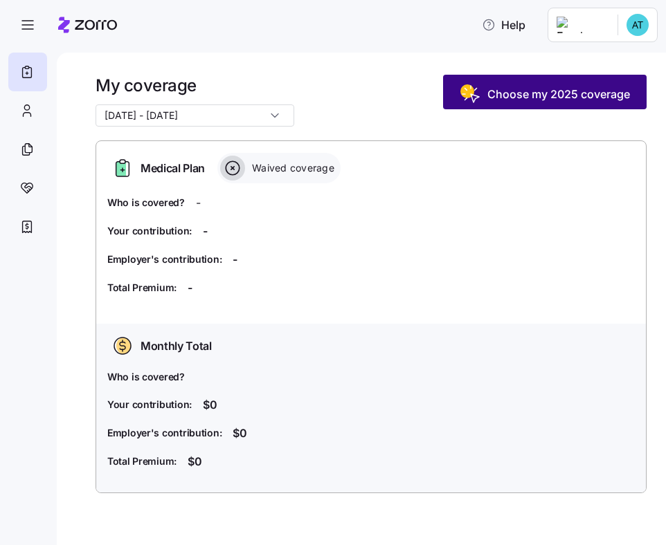
click at [581, 89] on span "Choose my 2025 coverage" at bounding box center [558, 94] width 143 height 17
